Goal: Transaction & Acquisition: Purchase product/service

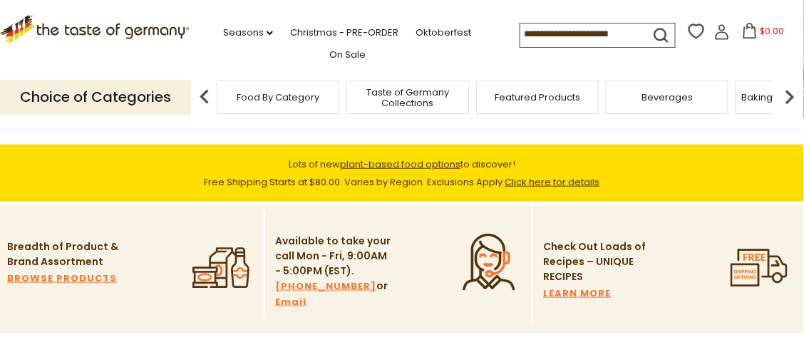
scroll to position [285, 0]
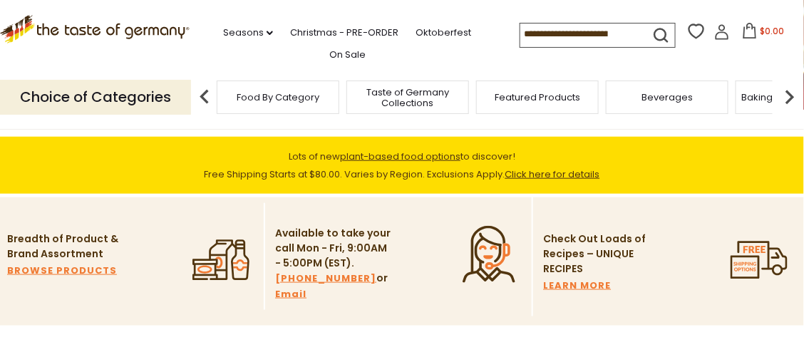
click at [530, 175] on link "Click here for details" at bounding box center [552, 175] width 95 height 14
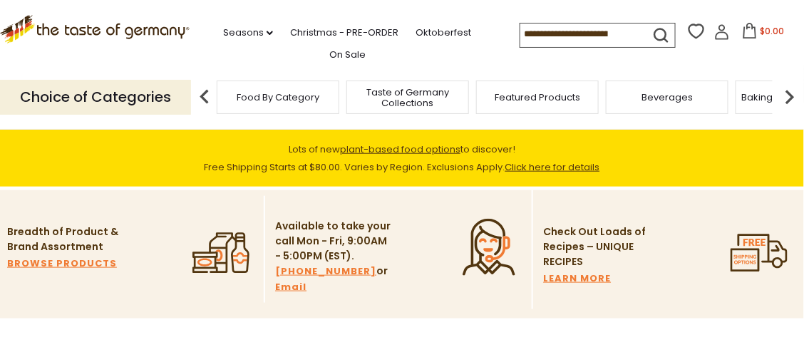
scroll to position [285, 0]
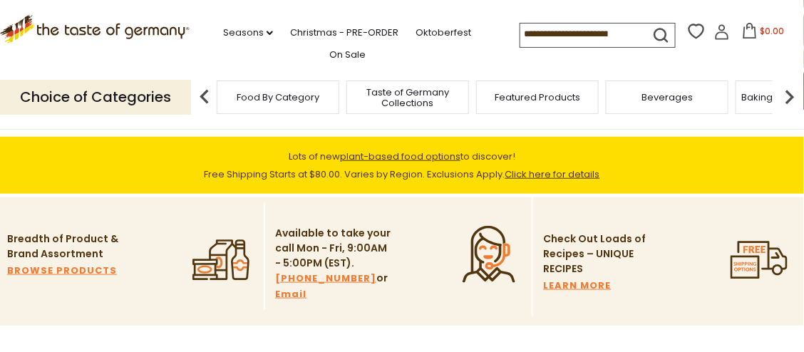
click at [540, 174] on link "Click here for details" at bounding box center [552, 175] width 95 height 14
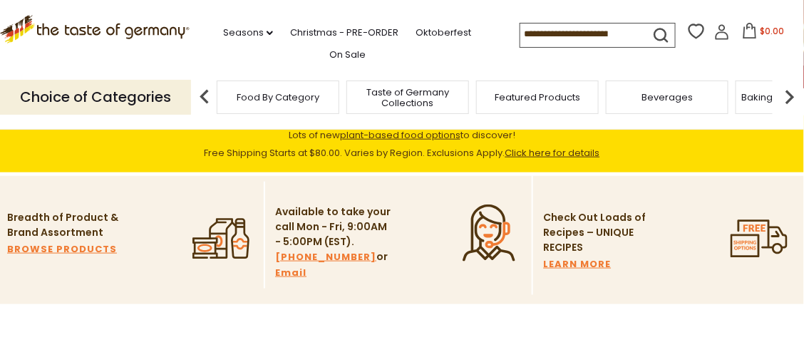
scroll to position [285, 0]
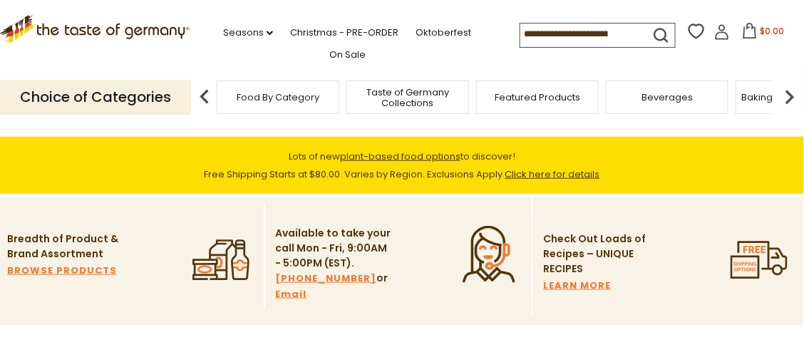
click at [751, 264] on icon ".st0{fill:#523610;} .st1{fill:#F07B33;}" at bounding box center [759, 260] width 57 height 57
click at [745, 264] on icon ".st0{fill:#523610;} .st1{fill:#F07B33;}" at bounding box center [759, 260] width 57 height 57
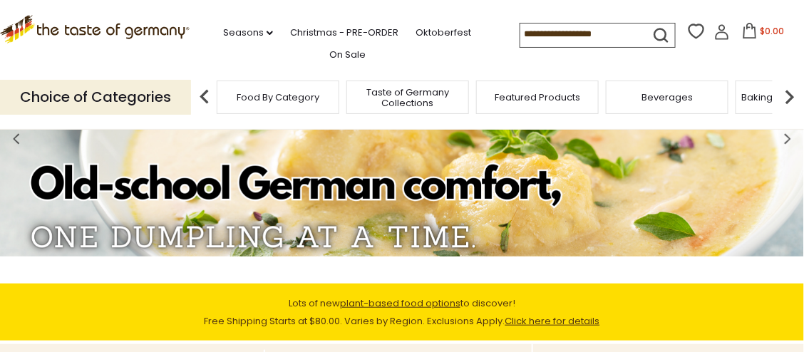
scroll to position [0, 0]
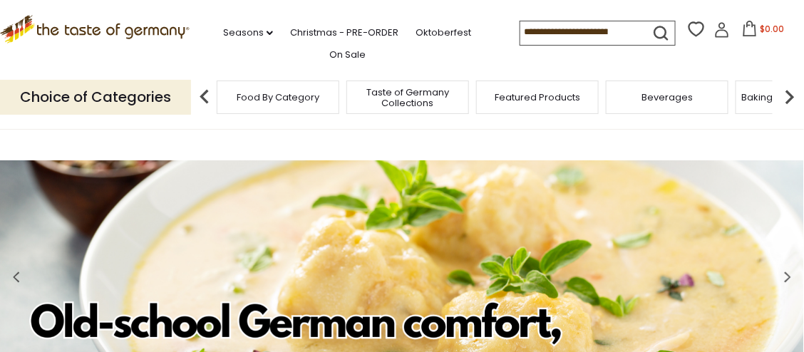
click at [118, 31] on icon ".st0{fill:#EDD300;} .st1{fill:#D33E21;}" at bounding box center [95, 29] width 190 height 29
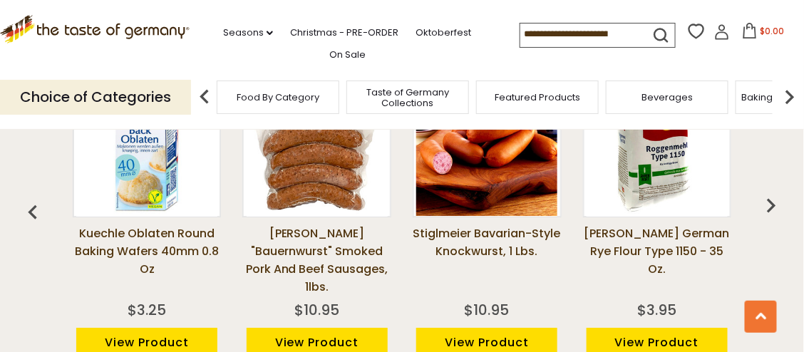
scroll to position [855, 0]
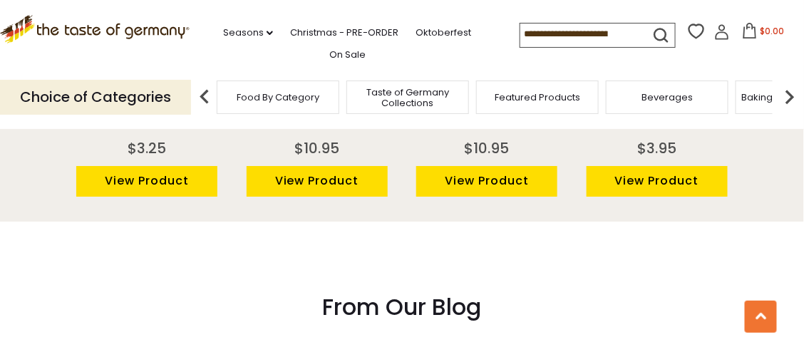
scroll to position [1141, 0]
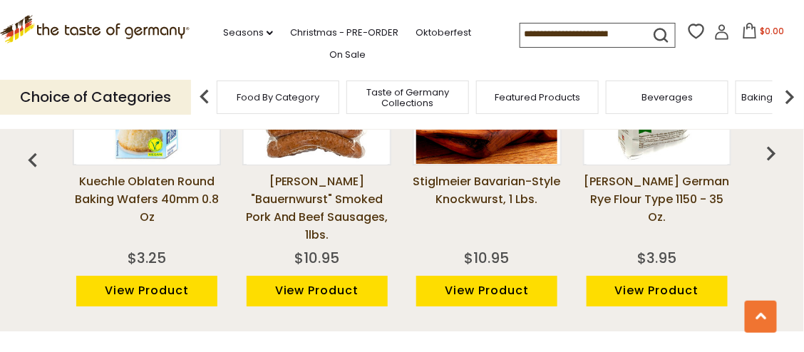
click at [532, 34] on input at bounding box center [580, 34] width 120 height 20
click at [659, 32] on icon "submit" at bounding box center [661, 35] width 19 height 19
type input "**********"
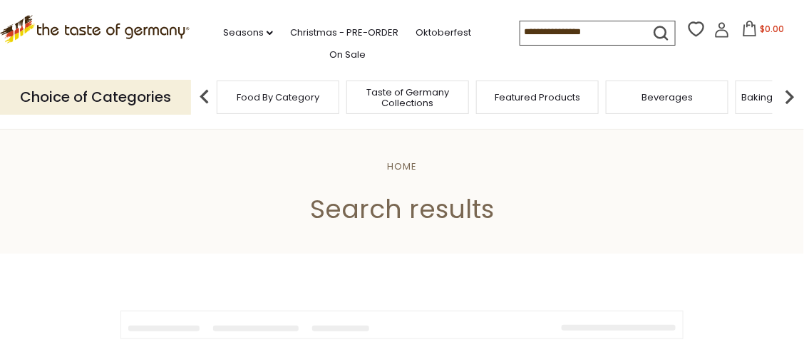
type input "**********"
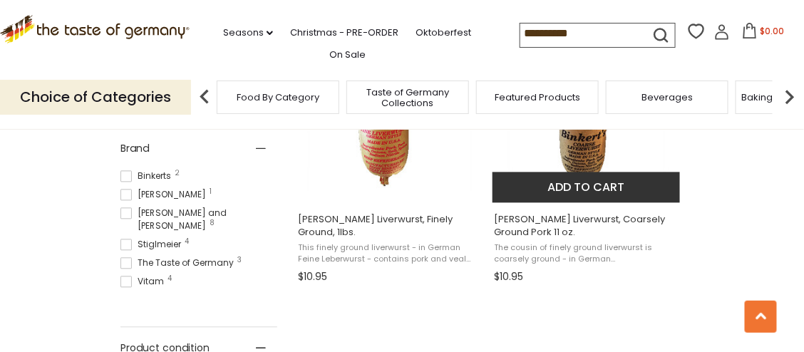
scroll to position [713, 0]
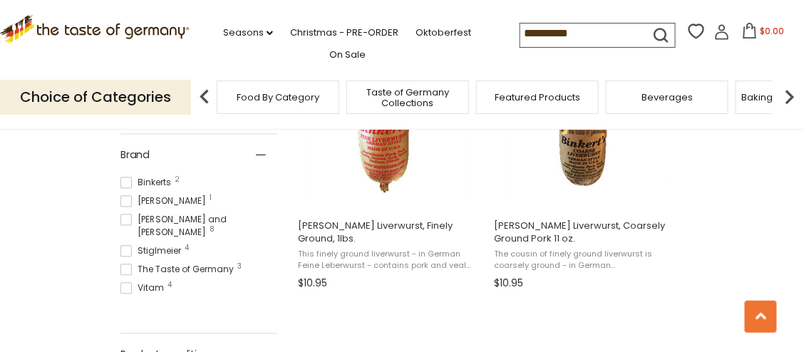
click at [137, 263] on span "The Taste of Germany 3" at bounding box center [179, 269] width 118 height 13
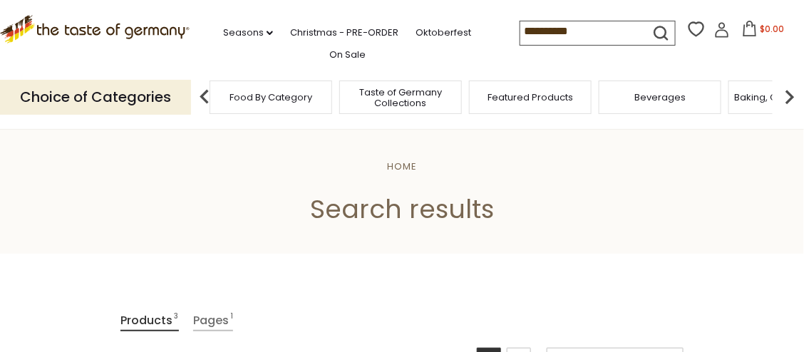
click at [277, 96] on span "Food By Category" at bounding box center [271, 97] width 83 height 11
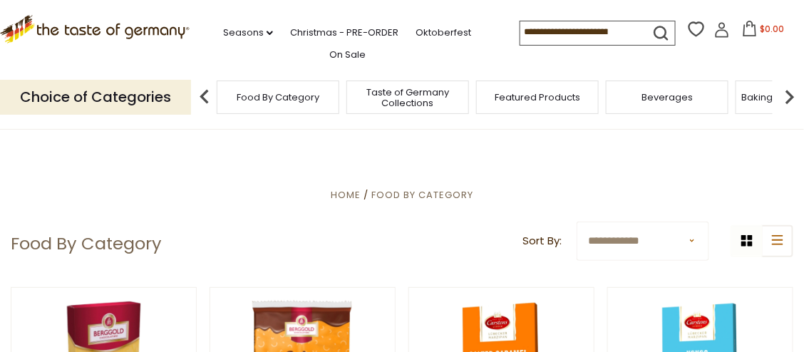
click at [678, 100] on span "Beverages" at bounding box center [667, 97] width 51 height 11
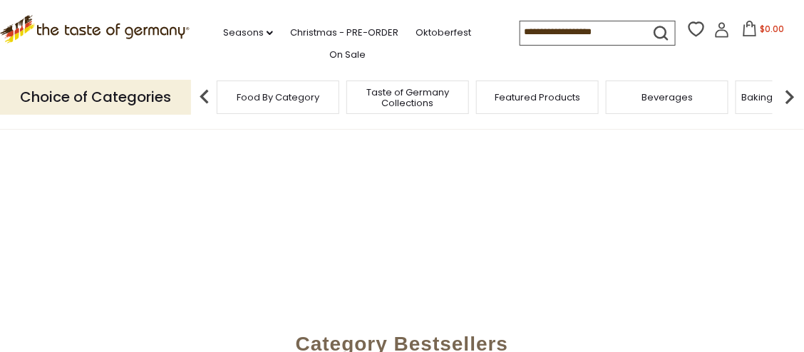
scroll to position [285, 0]
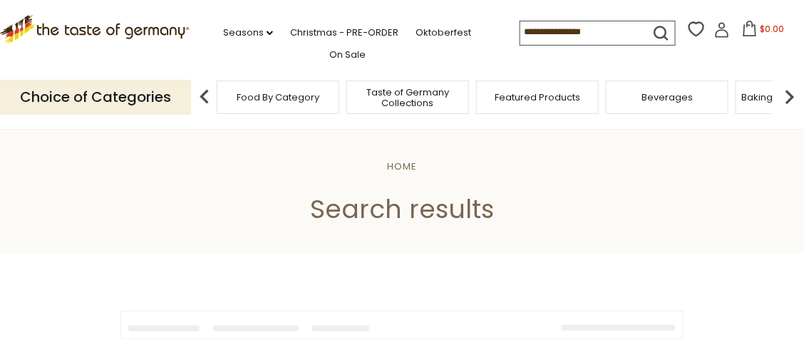
type input "**********"
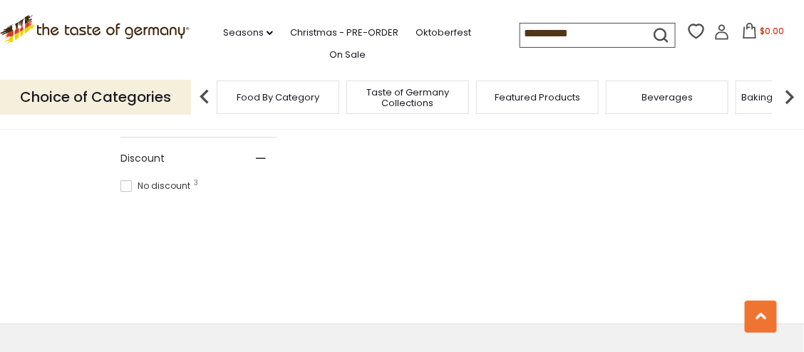
scroll to position [1019, 0]
